Goal: Navigation & Orientation: Go to known website

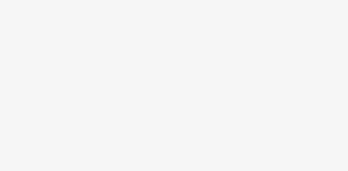
scroll to position [29, 0]
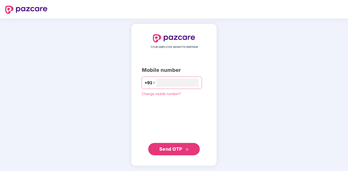
type input "**********"
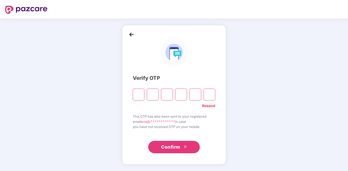
type input "*"
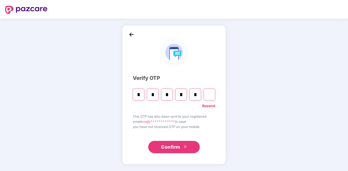
type input "*"
